Goal: Find specific page/section: Find specific page/section

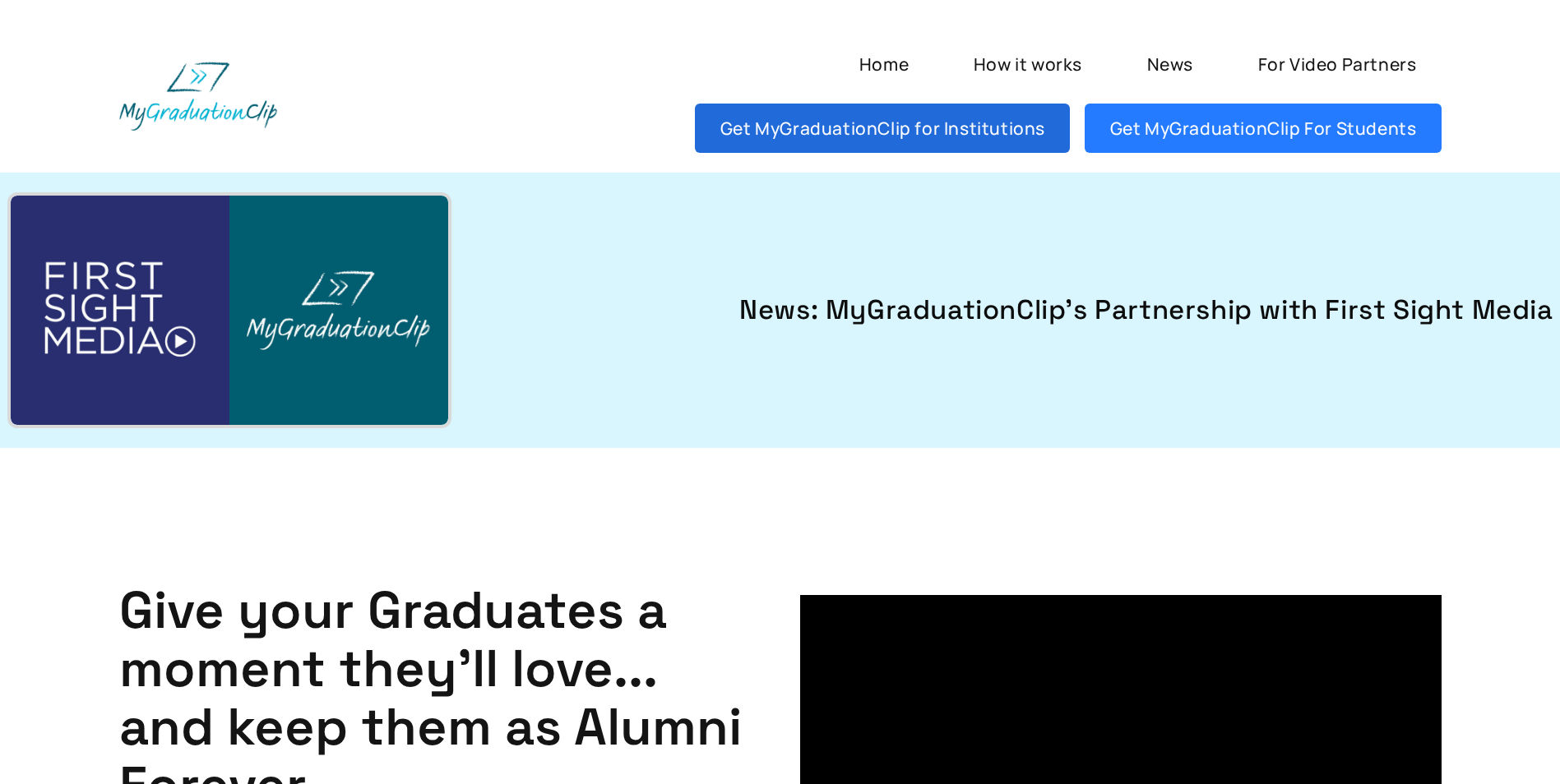
click at [775, 135] on link "Get MyGraduationClip for Institutions" at bounding box center [882, 128] width 375 height 49
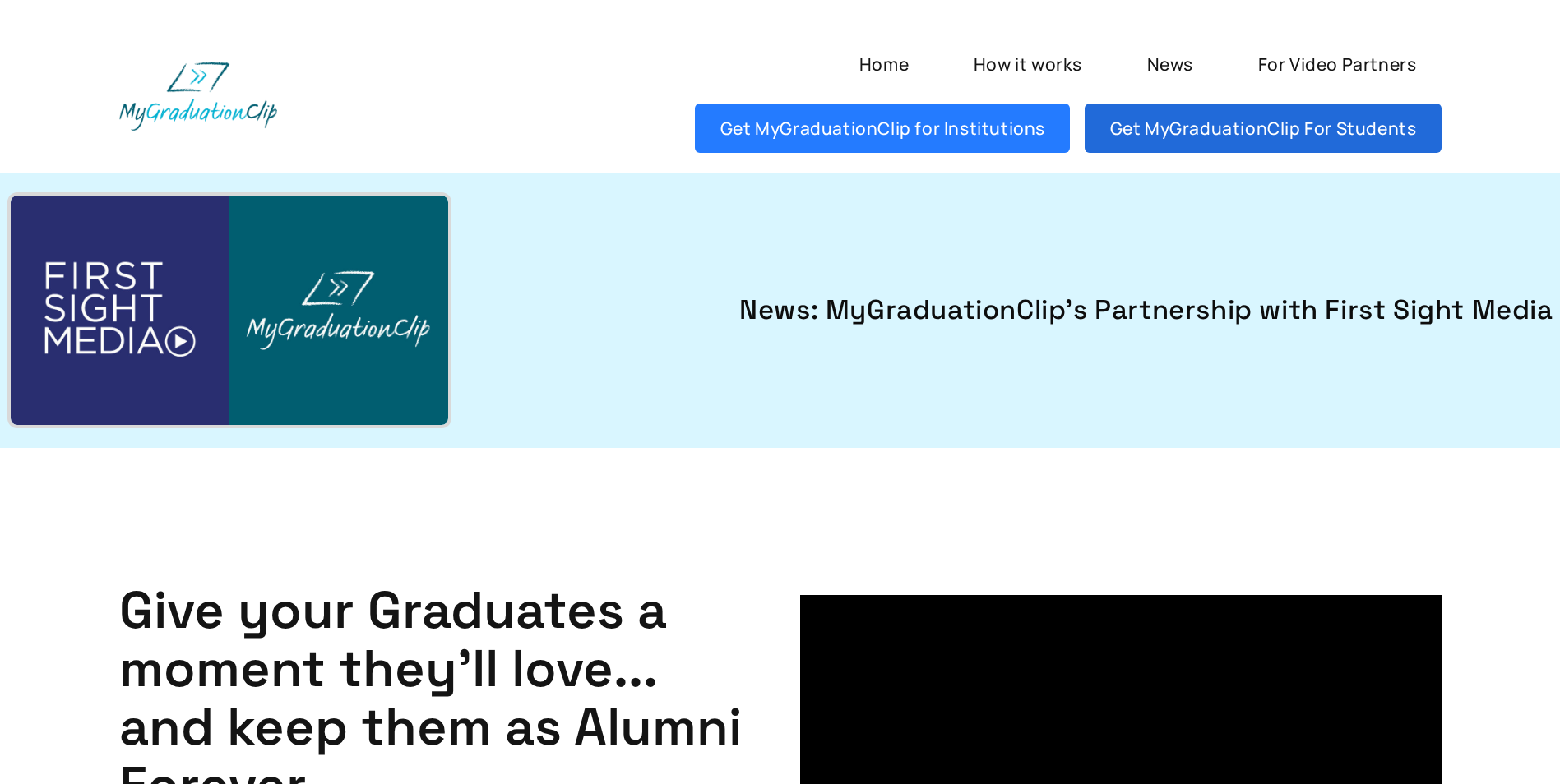
click at [1205, 137] on link "Get MyGraduationClip For Students" at bounding box center [1262, 128] width 356 height 49
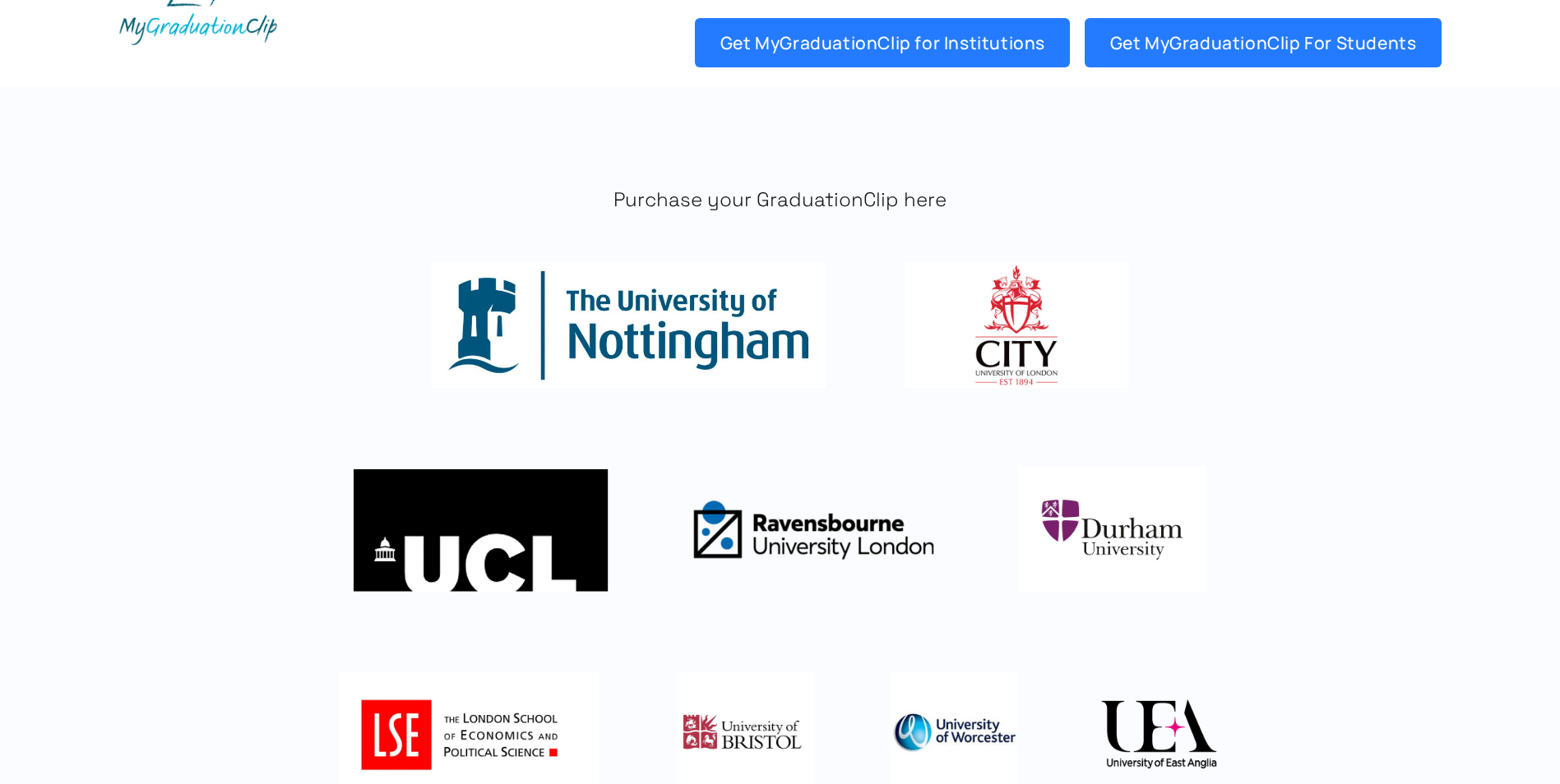
scroll to position [164, 0]
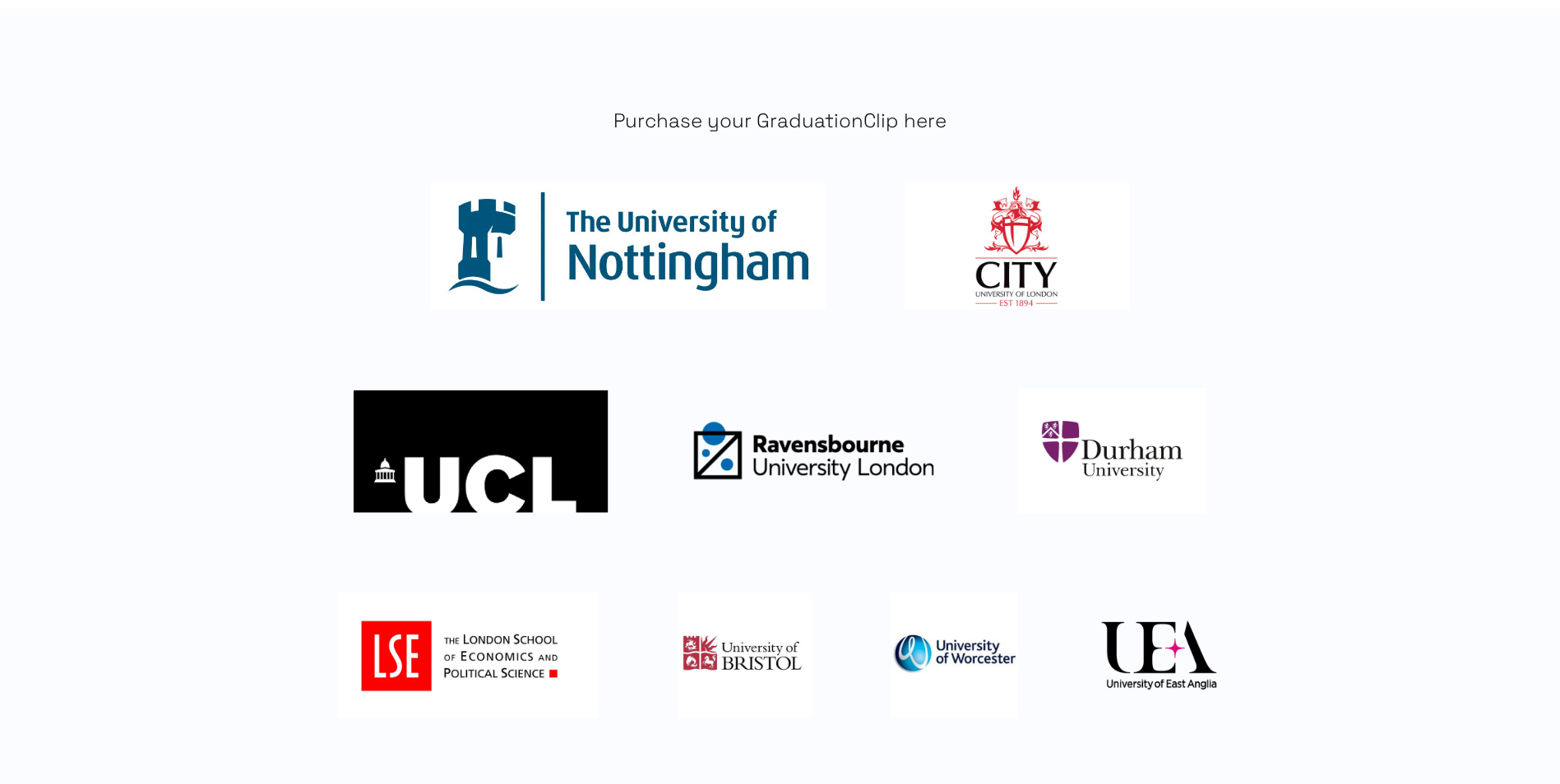
click at [578, 260] on img at bounding box center [628, 246] width 394 height 126
